Goal: Find specific page/section: Find specific page/section

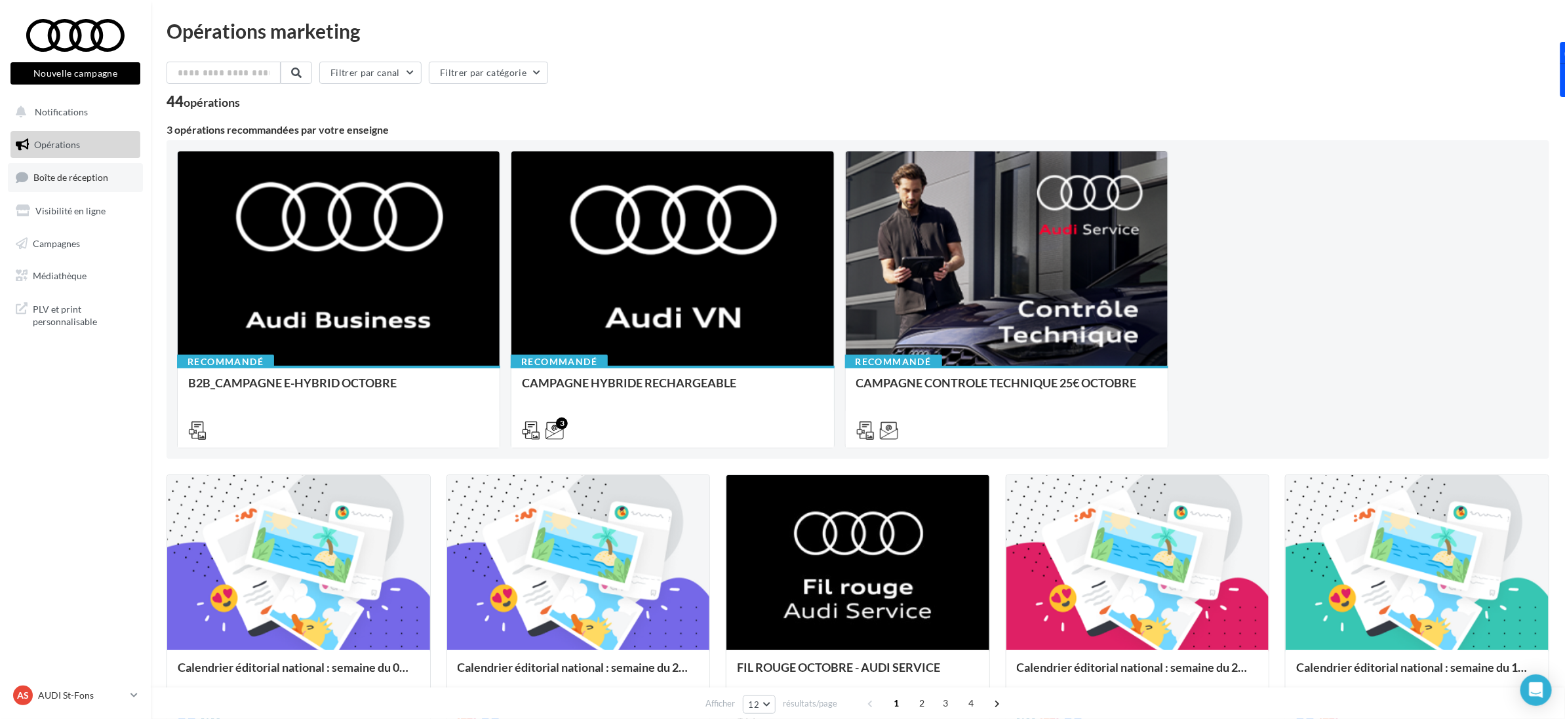
click at [102, 181] on span "Boîte de réception" at bounding box center [70, 177] width 75 height 11
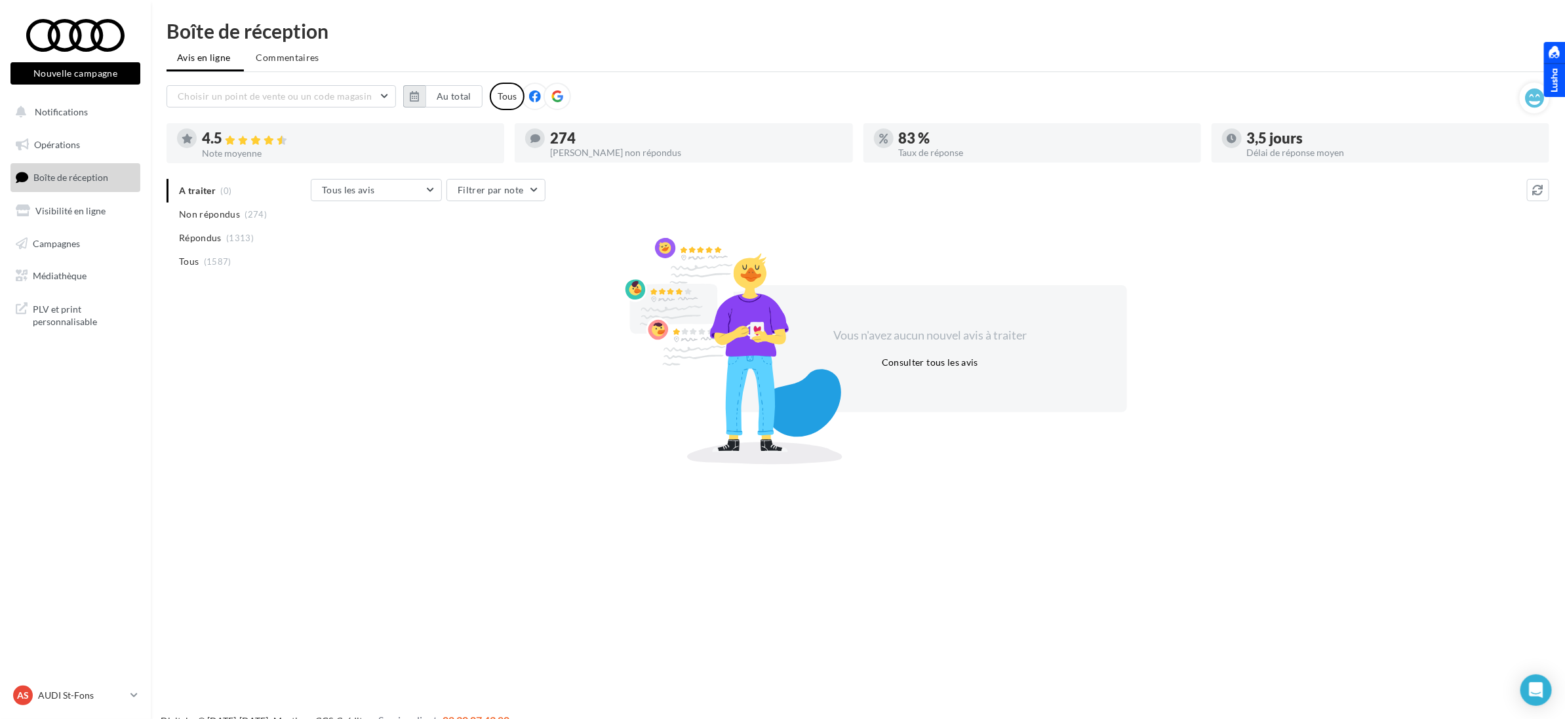
click at [413, 92] on icon "button" at bounding box center [414, 96] width 9 height 10
click at [424, 134] on button "button" at bounding box center [419, 133] width 11 height 18
click at [444, 172] on button "1" at bounding box center [448, 175] width 20 height 20
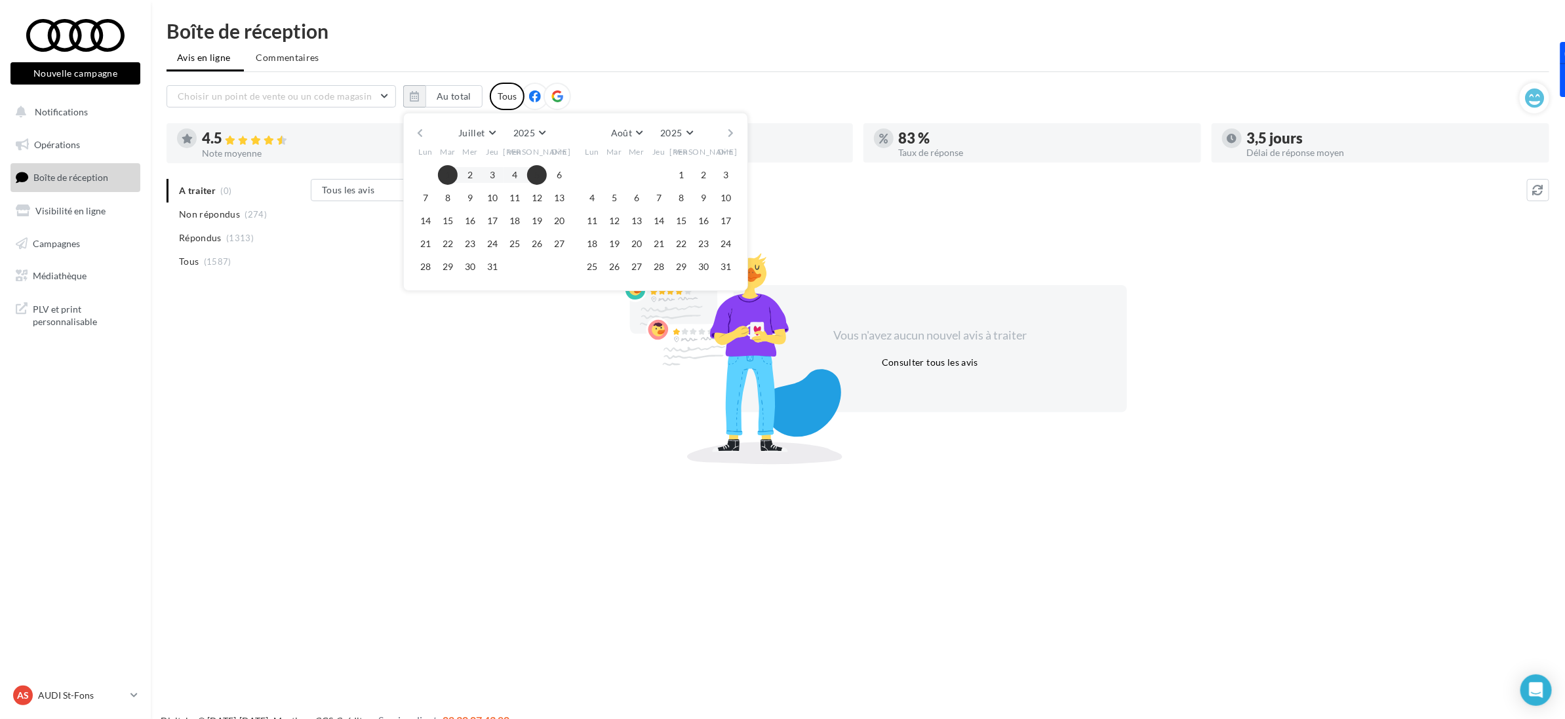
click at [732, 132] on button "button" at bounding box center [731, 133] width 11 height 18
click at [617, 271] on button "30" at bounding box center [614, 267] width 20 height 20
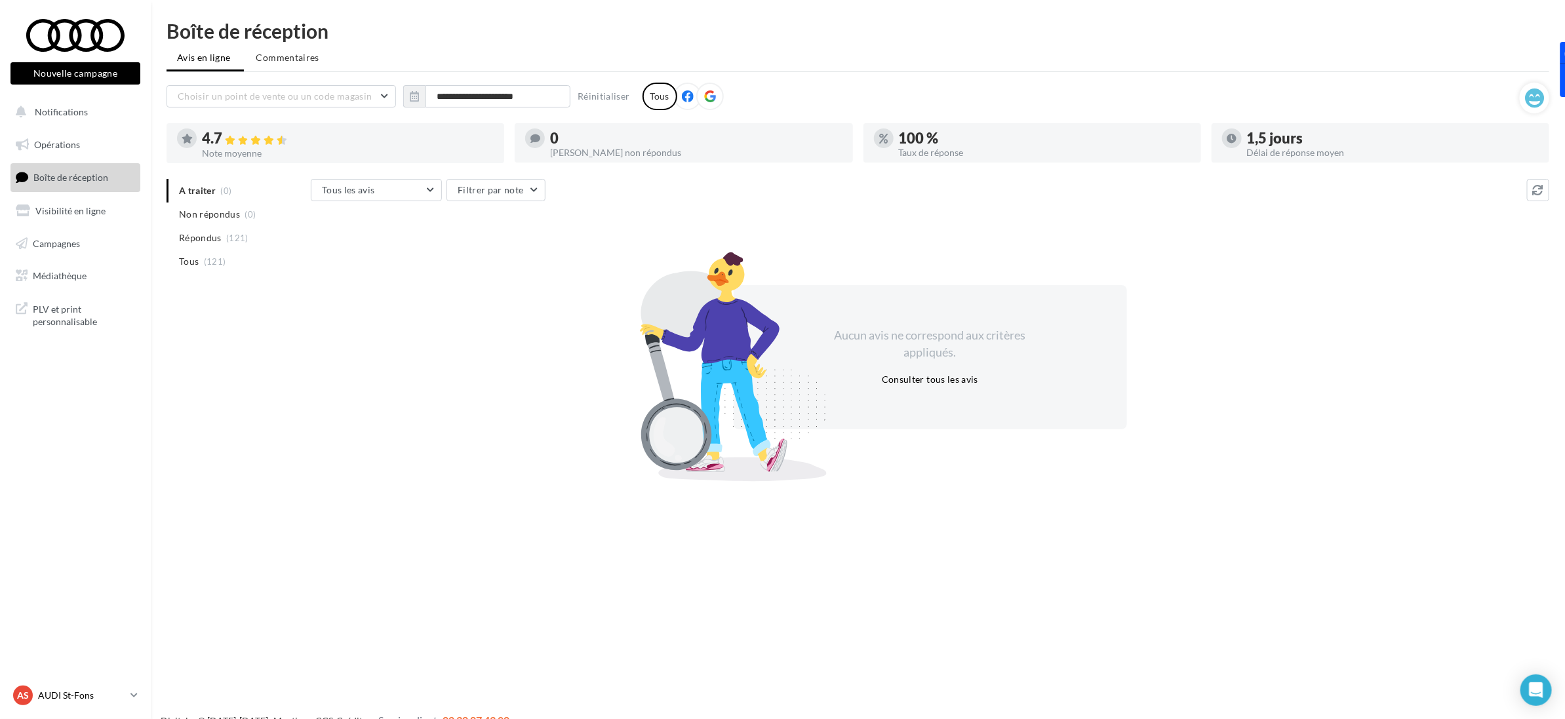
click at [113, 694] on p "AUDI St-Fons" at bounding box center [81, 695] width 87 height 13
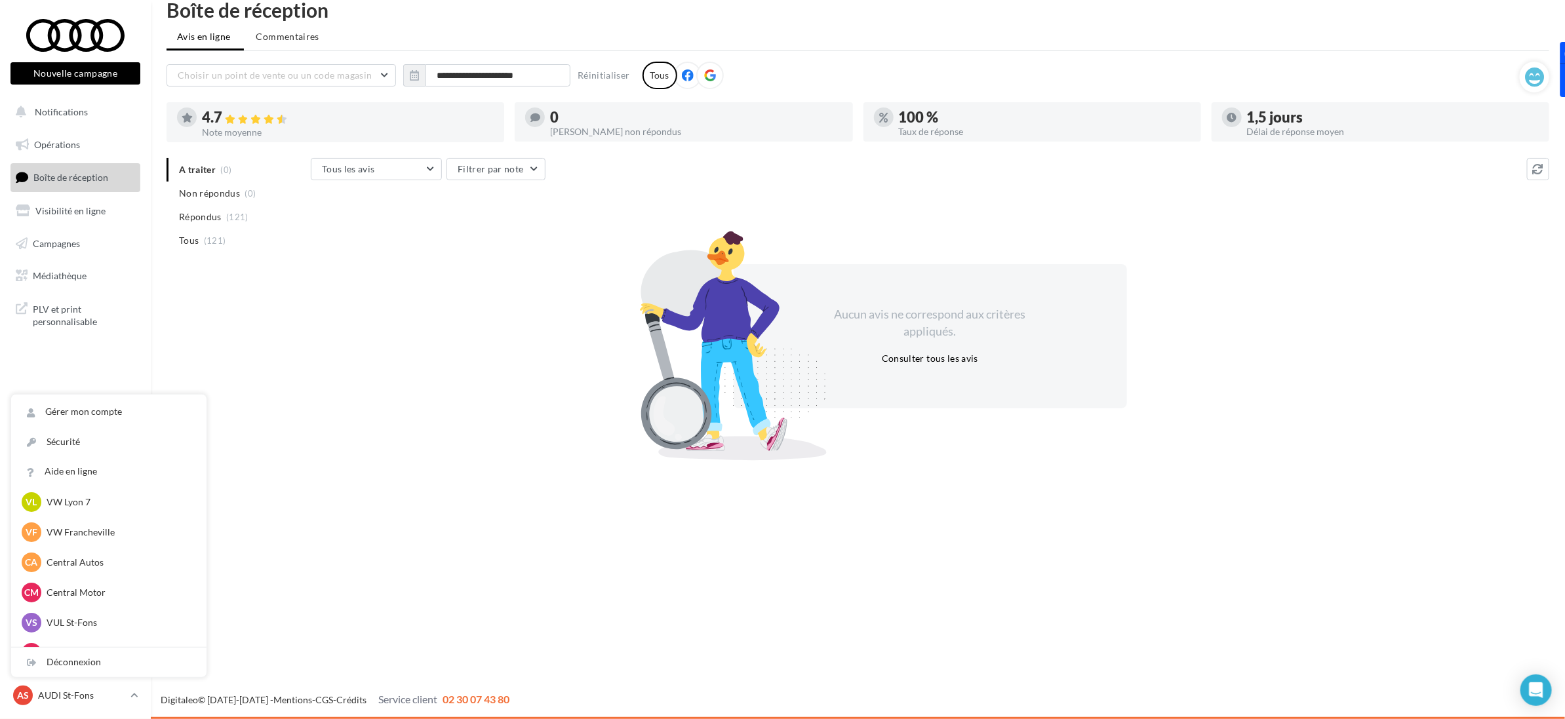
scroll to position [211, 0]
click at [109, 606] on p "VUL St-Fons" at bounding box center [119, 601] width 144 height 13
